Goal: Information Seeking & Learning: Learn about a topic

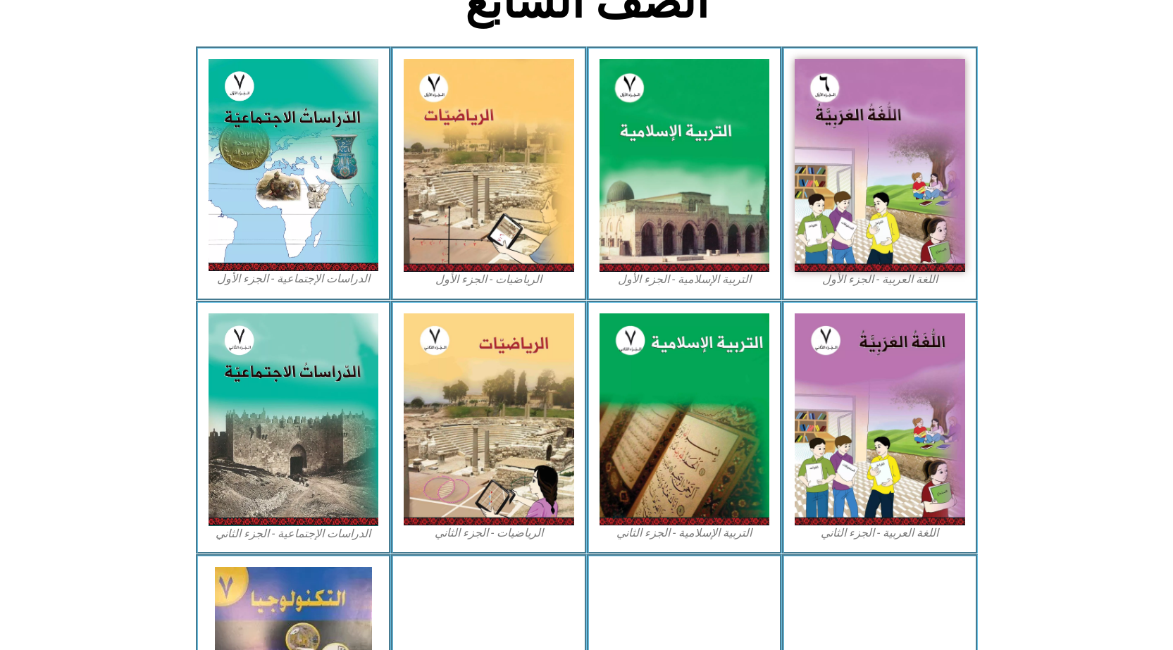
scroll to position [325, 0]
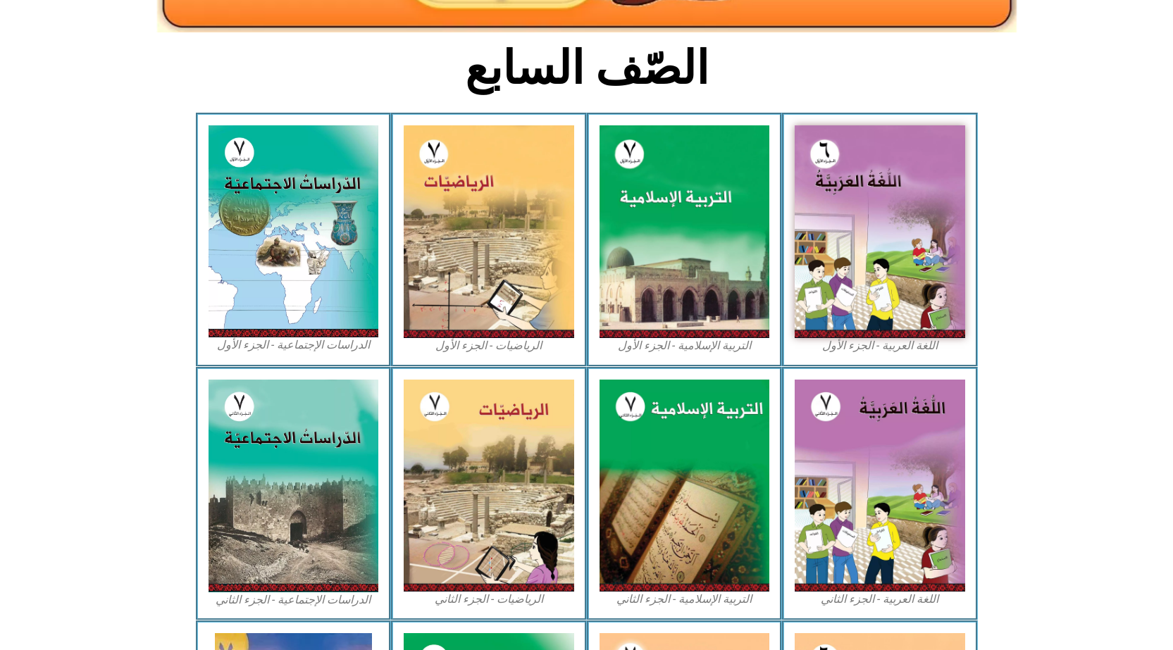
click at [468, 181] on div "الرياضيات - الجزء الأول​" at bounding box center [489, 240] width 196 height 254
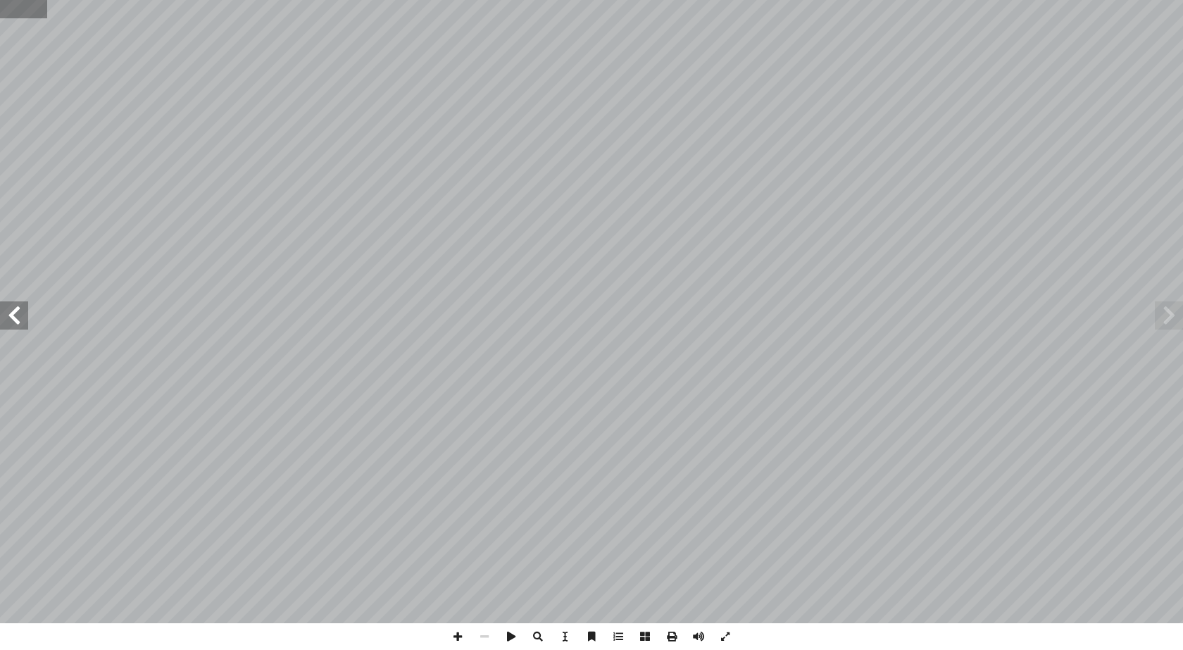
click at [9, 15] on input "text" at bounding box center [23, 9] width 47 height 18
type input "**"
click at [562, 635] on span at bounding box center [565, 636] width 27 height 27
drag, startPoint x: 417, startPoint y: 537, endPoint x: 204, endPoint y: 539, distance: 213.4
click at [204, 539] on div "33 لمحدودية دخلها: ً � لشهري نظر � سر للتوفير أ ل� � بعض أ ا دها، تلج � فر أ جل…" at bounding box center [375, 311] width 434 height 561
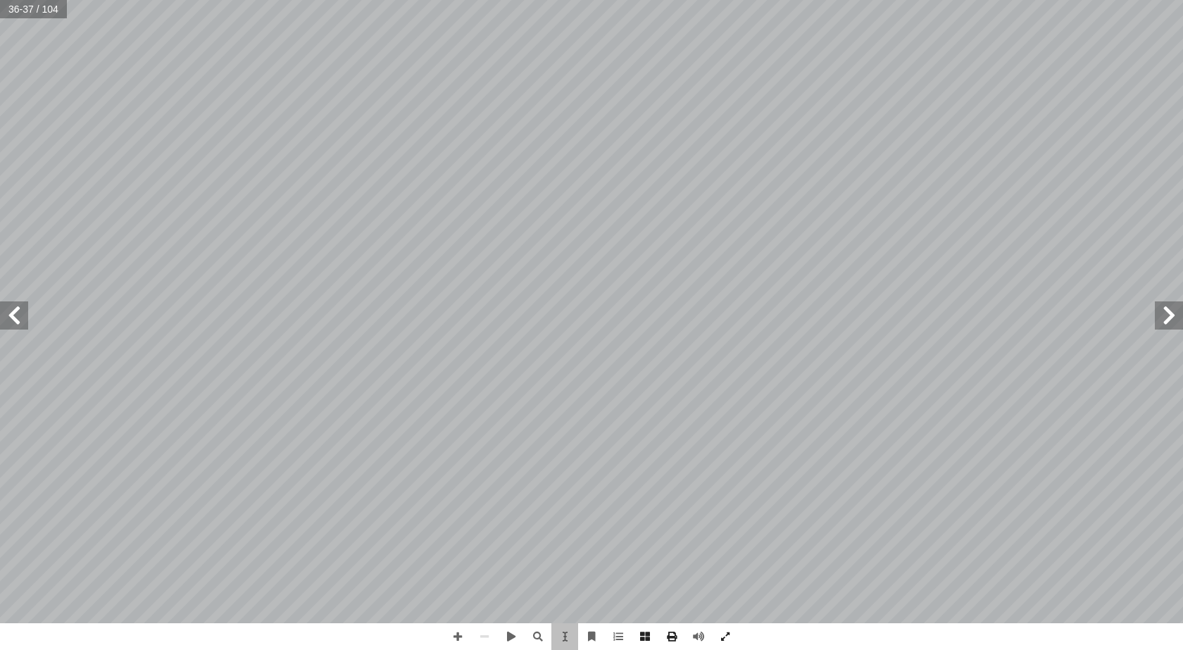
drag, startPoint x: 312, startPoint y: 530, endPoint x: 244, endPoint y: 486, distance: 81.5
click at [251, 486] on div "33 لمحدودية دخلها: ً � لشهري نظر � سر للتوفير أ ل� � بعض أ ا دها، تلج � فر أ جل…" at bounding box center [375, 311] width 434 height 561
click at [205, 537] on div "33 لمحدودية دخلها: ً � لشهري نظر � سر للتوفير أ ل� � بعض أ ا دها، تلج � فر أ جل…" at bounding box center [375, 311] width 434 height 561
drag, startPoint x: 206, startPoint y: 537, endPoint x: 416, endPoint y: 532, distance: 210.0
click at [307, 532] on span "[URL][DOMAIN_NAME]" at bounding box center [256, 534] width 101 height 9
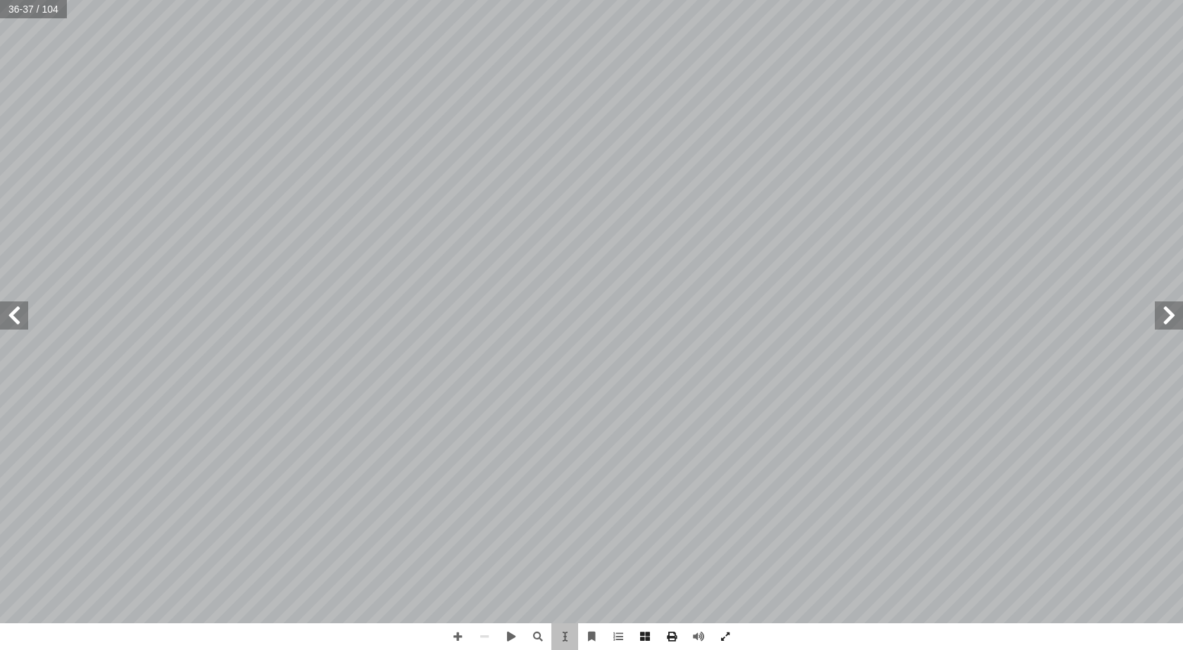
copy span "[URL][DOMAIN_NAME]"
